Goal: Task Accomplishment & Management: Use online tool/utility

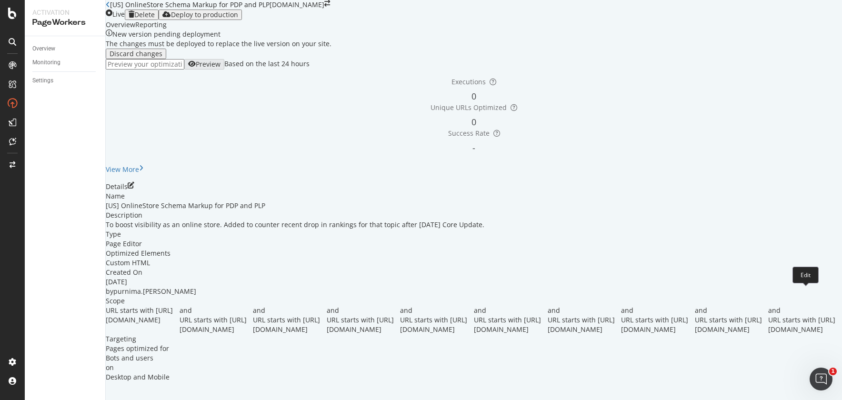
click at [134, 189] on icon "pen-to-square" at bounding box center [131, 185] width 7 height 7
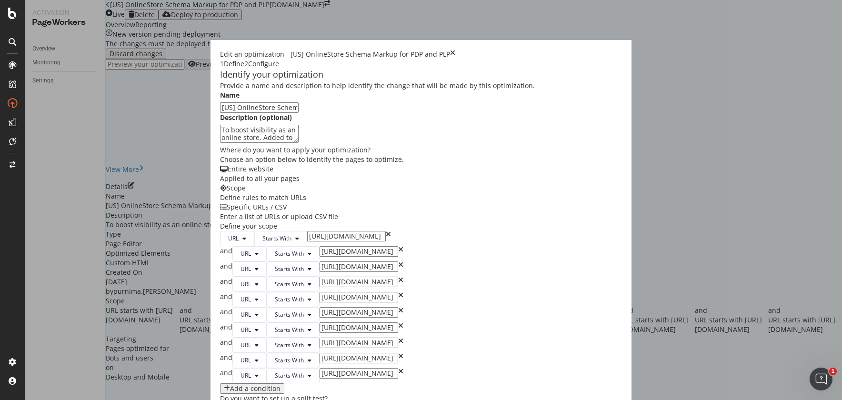
scroll to position [146, 0]
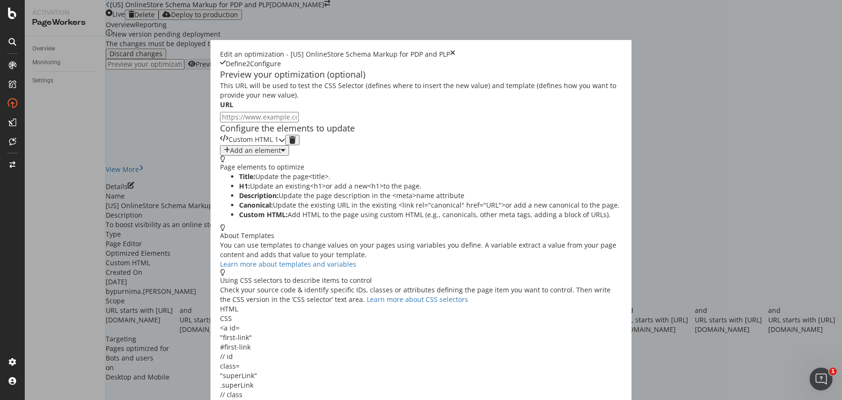
click at [285, 145] on div "modal" at bounding box center [282, 140] width 7 height 10
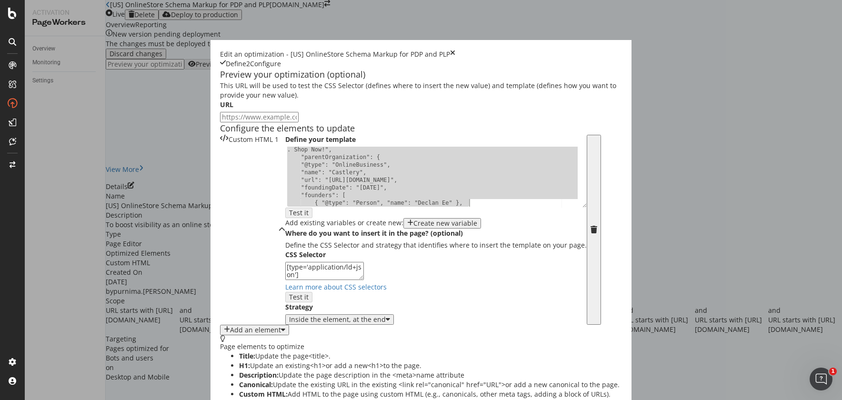
scroll to position [146, 0]
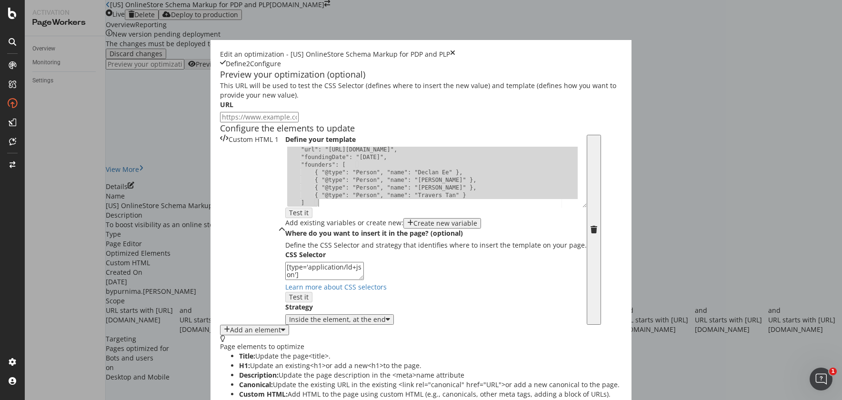
drag, startPoint x: 149, startPoint y: 224, endPoint x: 348, endPoint y: 322, distance: 221.9
click at [348, 322] on div "Define your template "url": "[URL][DOMAIN_NAME]", "foundingDate": "[DATE]", "fo…" at bounding box center [435, 230] width 301 height 191
type textarea "{ "@type": "Person", "name": "Travers Tan" } ]"
paste textarea "Cursor at row 23"
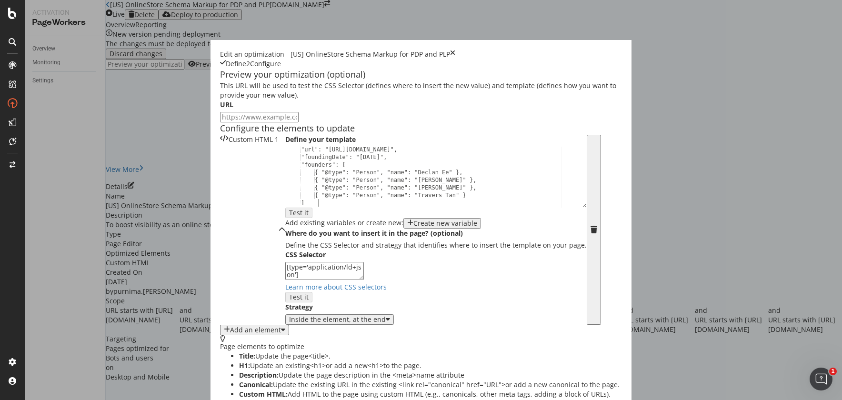
type textarea "]"
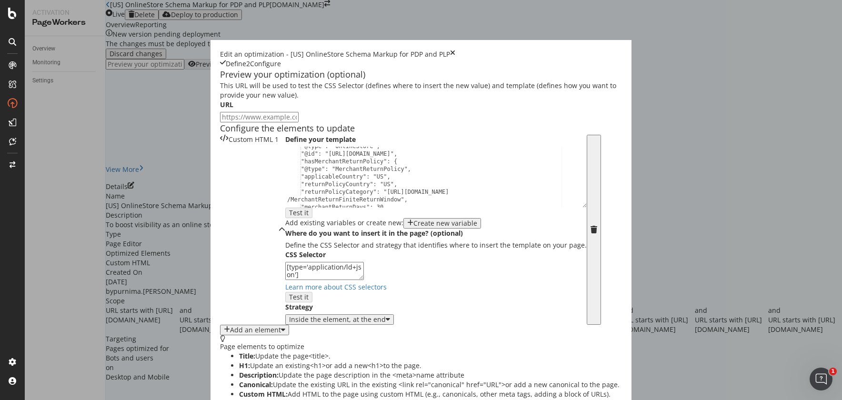
scroll to position [0, 0]
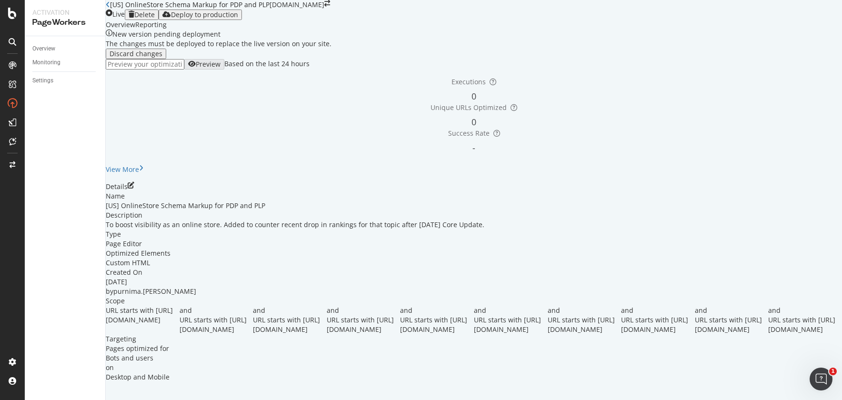
click at [5, 400] on icon "close toast" at bounding box center [2, 405] width 5 height 10
